Goal: Information Seeking & Learning: Learn about a topic

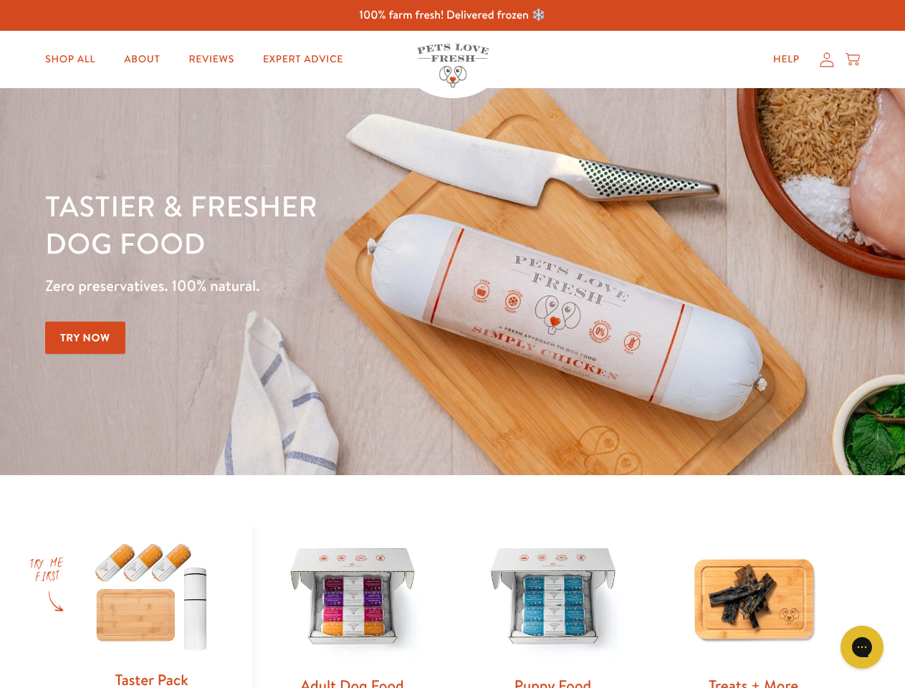
click at [452, 344] on div "Tastier & fresher dog food Zero preservatives. 100% natural. Try Now" at bounding box center [316, 281] width 543 height 189
click at [862, 647] on icon "Gorgias live chat" at bounding box center [862, 647] width 14 height 14
